Goal: Find contact information: Find contact information

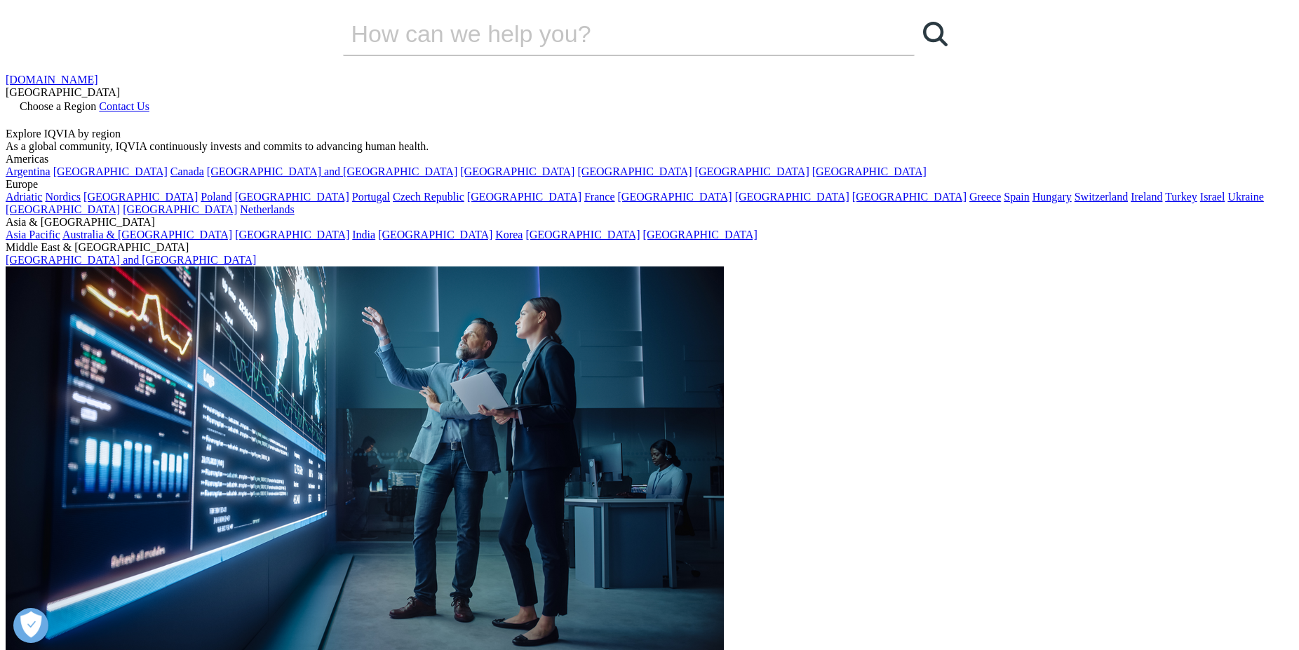
click at [149, 100] on span "Contact Us" at bounding box center [124, 106] width 51 height 12
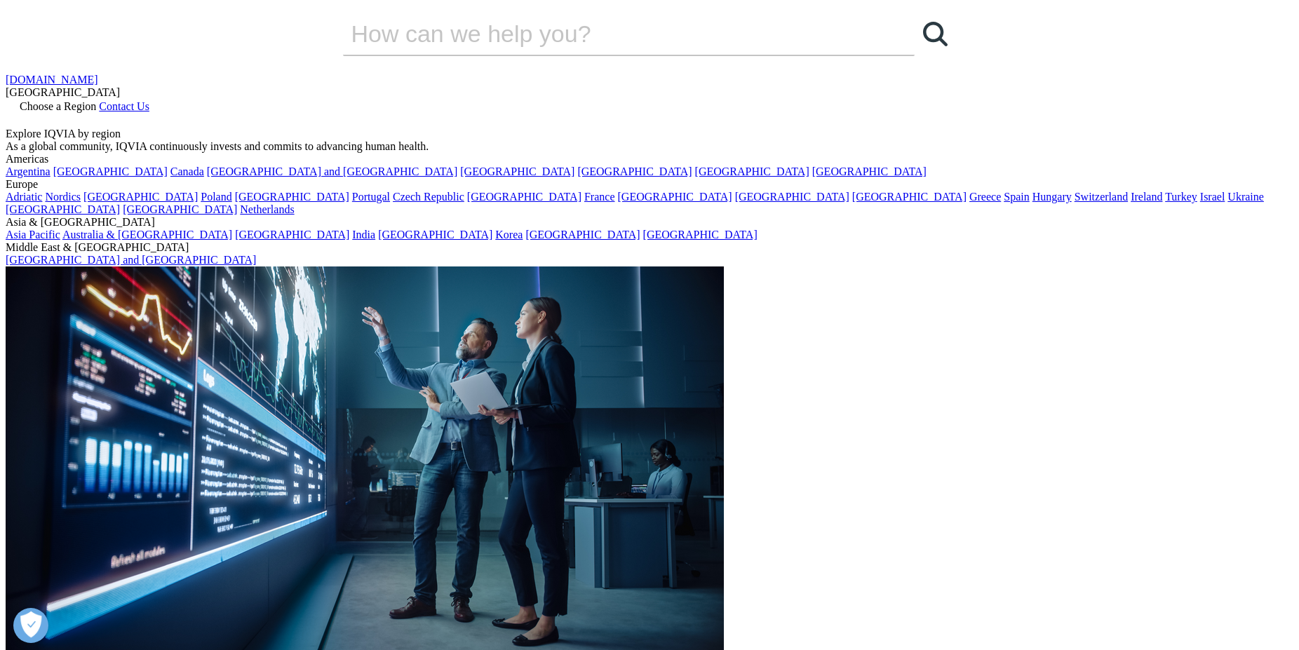
click at [96, 100] on span "Choose a Region" at bounding box center [58, 106] width 76 height 12
click at [735, 203] on link "[GEOGRAPHIC_DATA]" at bounding box center [792, 197] width 114 height 12
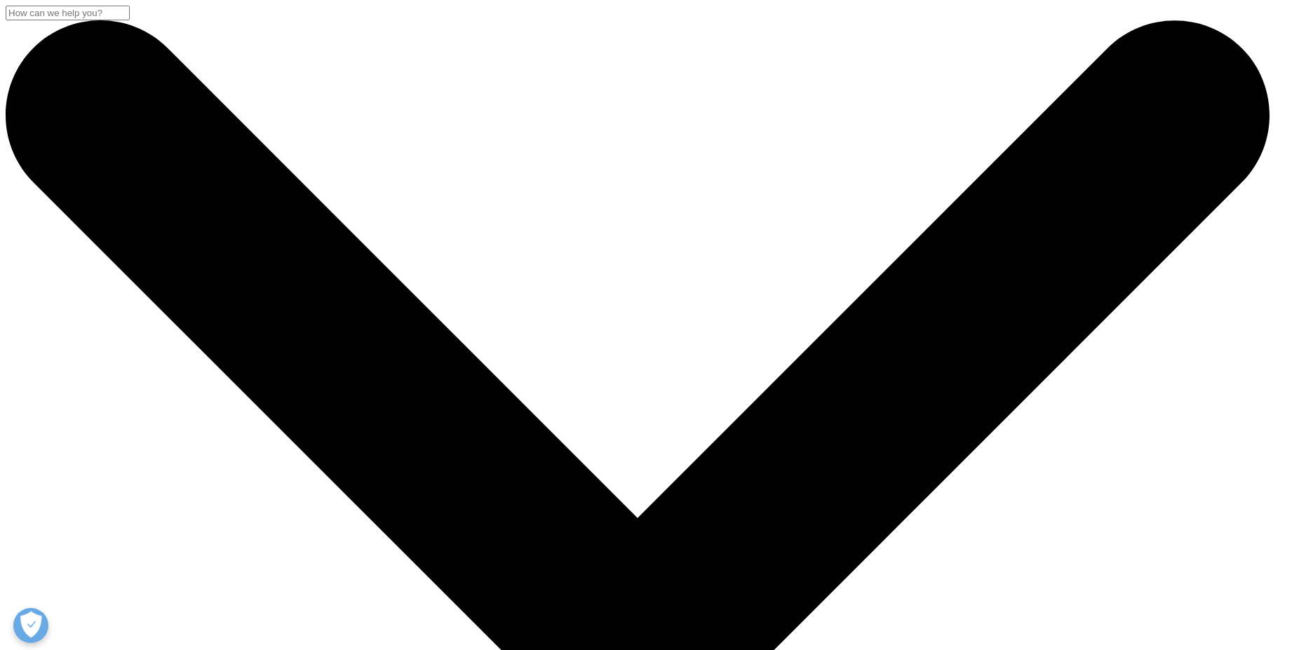
select select "Other"
type input "Sabine"
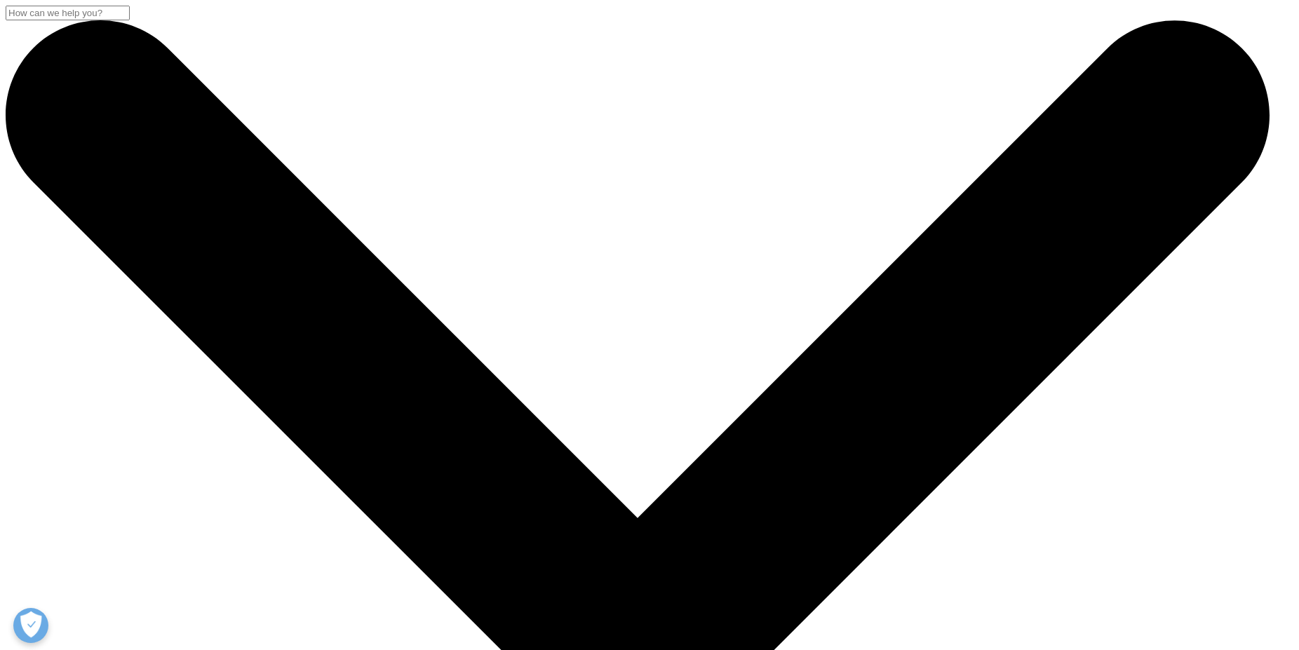
type input "Lehmann"
type input "Ärztin für Psychiatrie"
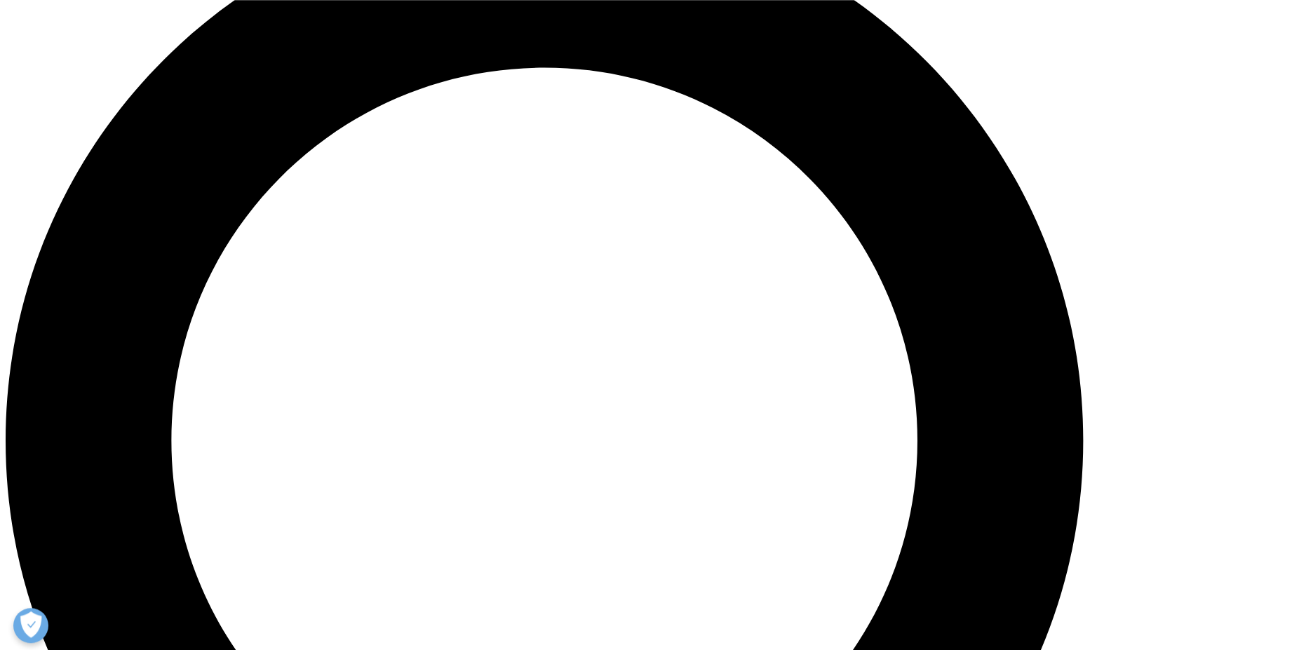
scroll to position [1431, 0]
